Goal: Navigation & Orientation: Find specific page/section

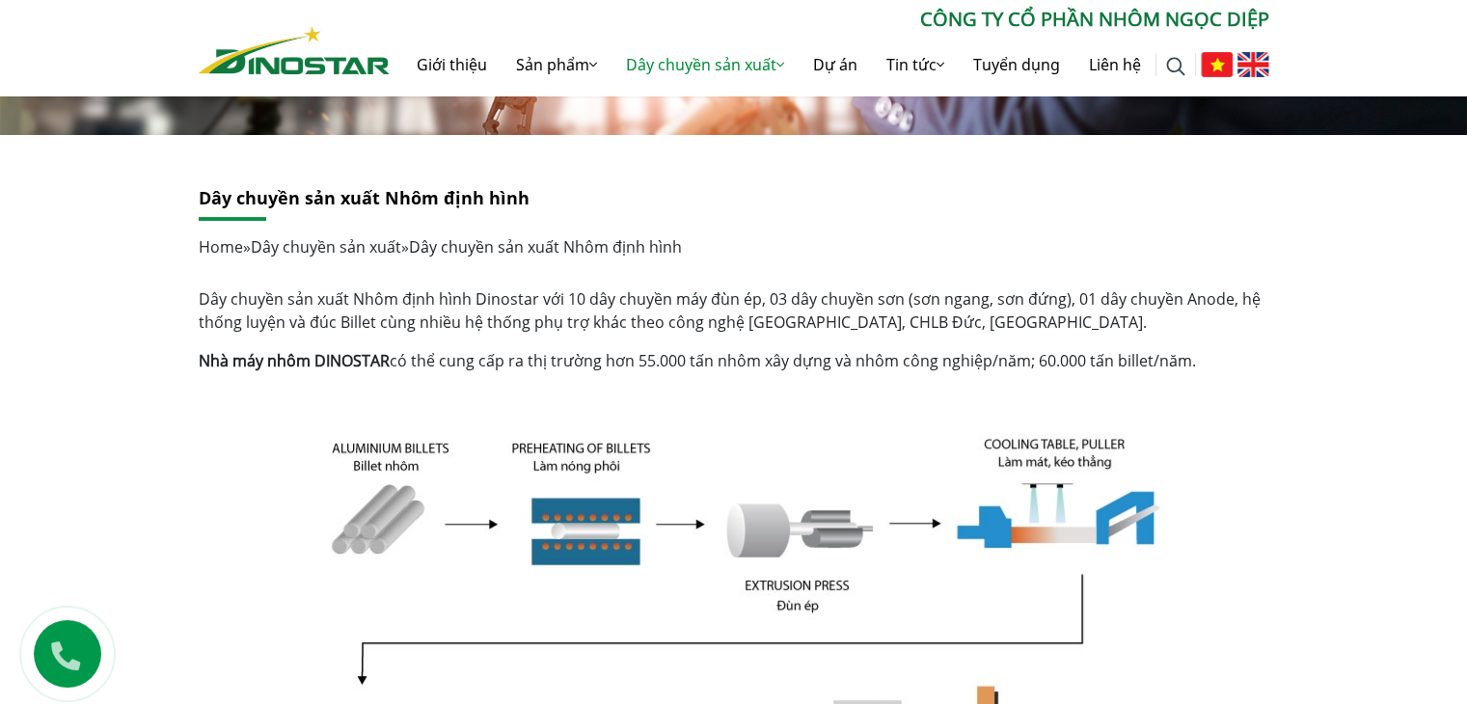
scroll to position [324, 0]
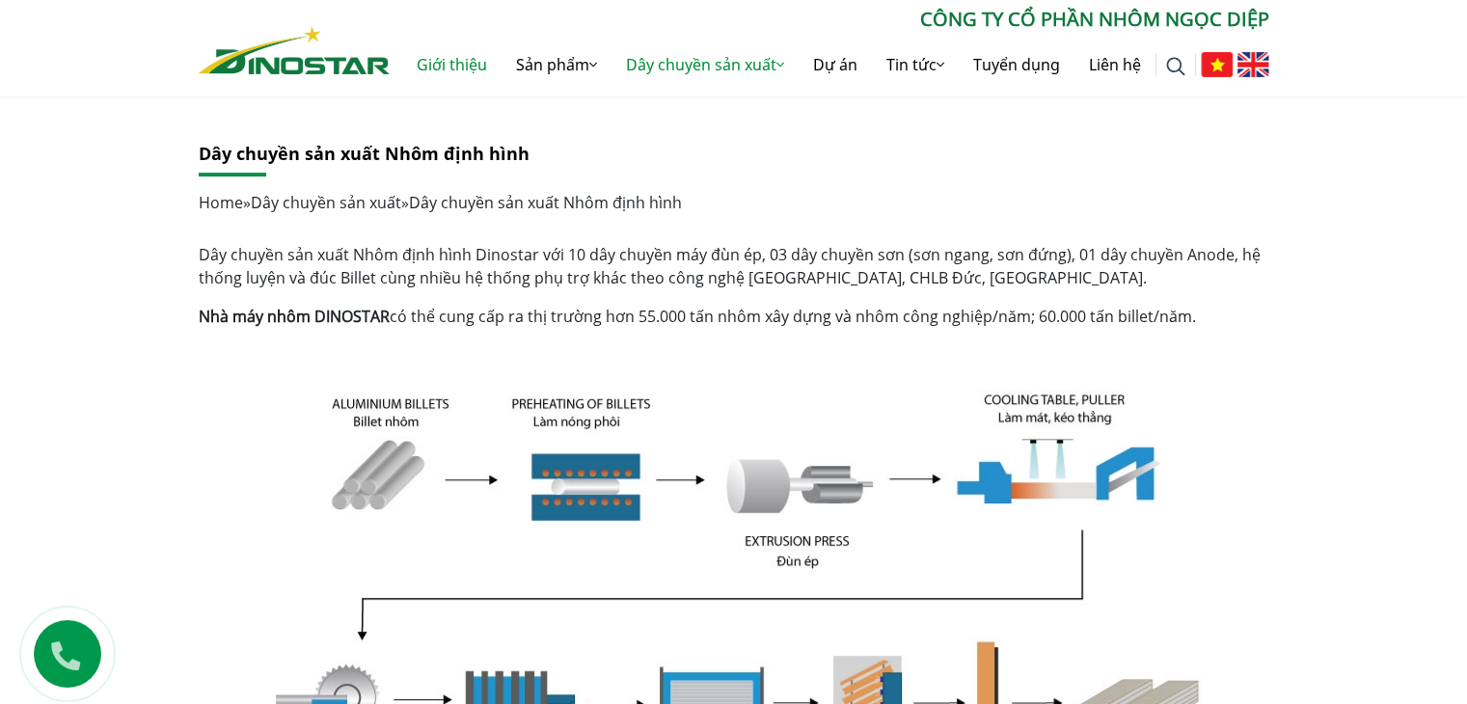
click at [434, 70] on link "Giới thiệu" at bounding box center [451, 65] width 99 height 62
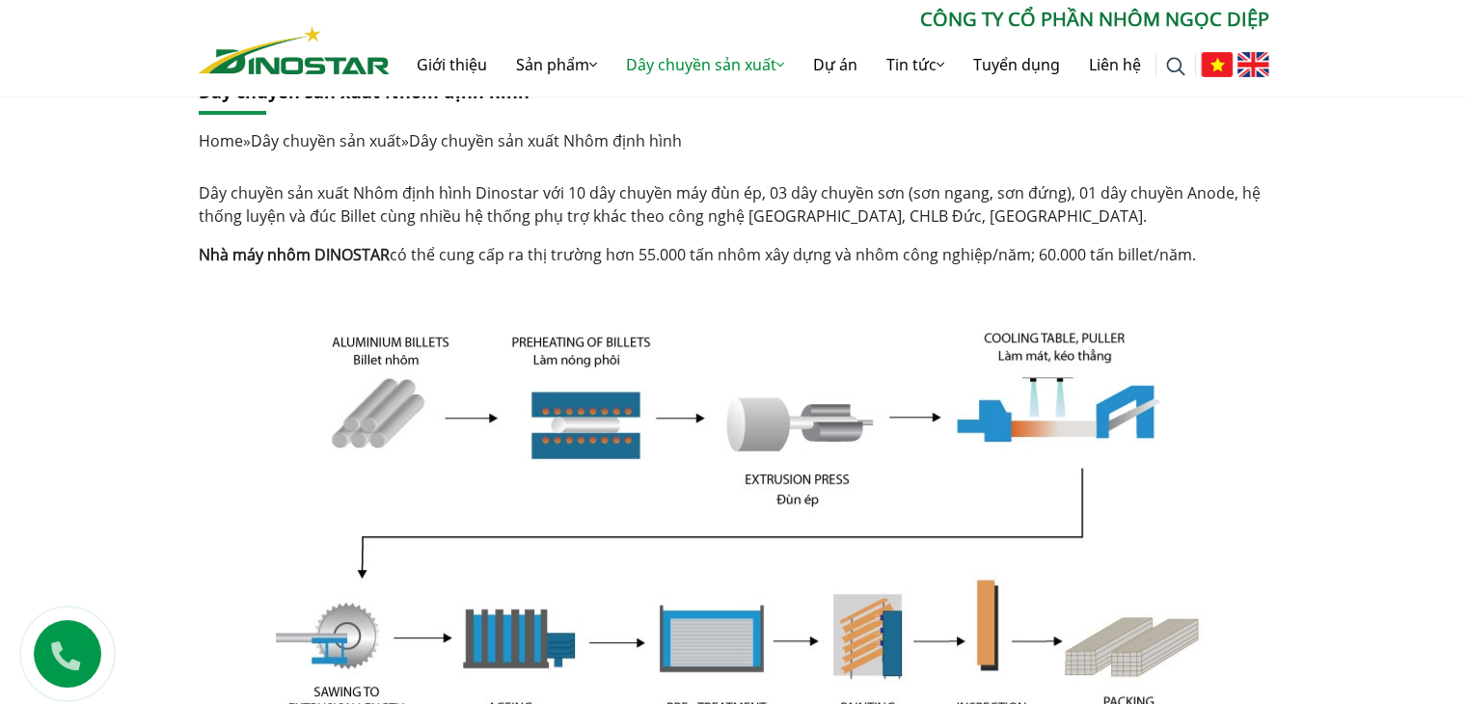
scroll to position [0, 0]
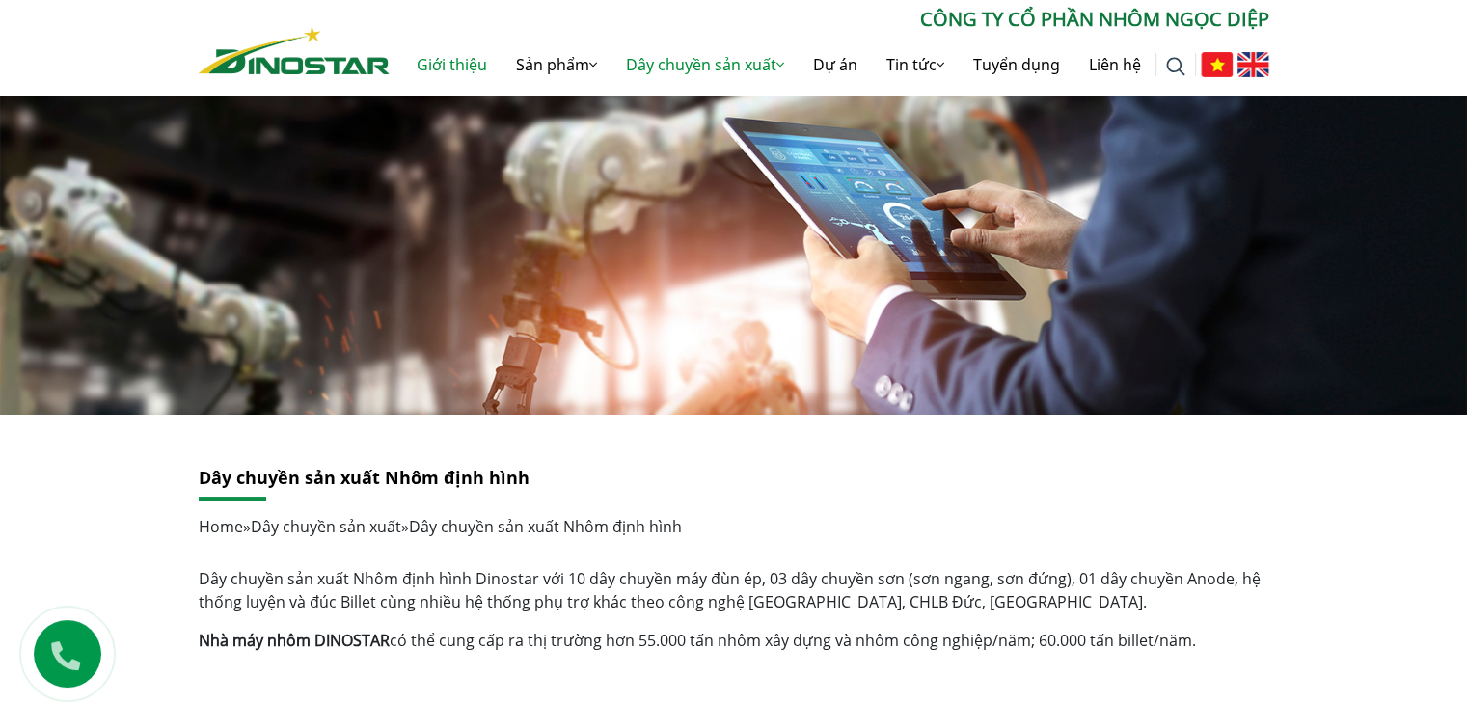
click at [444, 65] on link "Giới thiệu" at bounding box center [451, 65] width 99 height 62
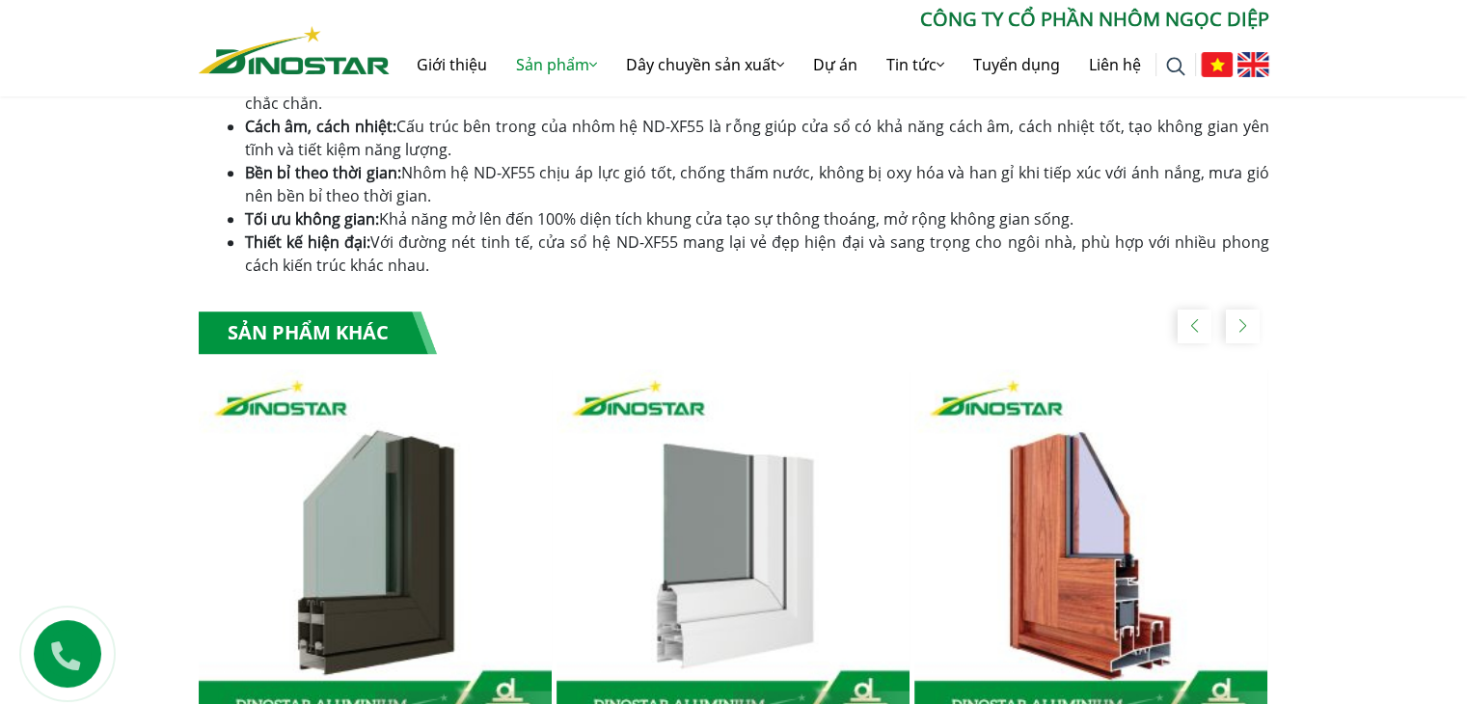
scroll to position [1393, 0]
